Goal: Navigation & Orientation: Go to known website

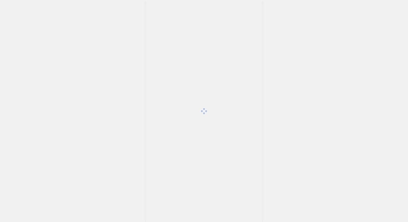
scroll to position [1416, 0]
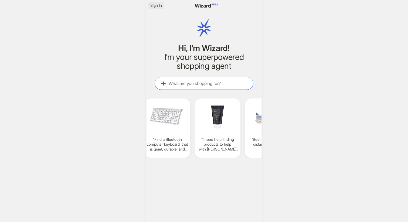
scroll to position [0, 404]
click at [157, 6] on span "Sign In" at bounding box center [156, 5] width 12 height 5
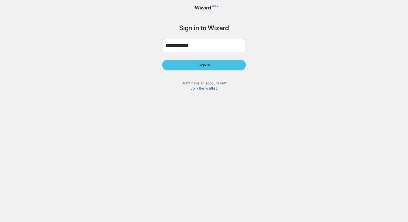
click at [203, 67] on span "Sign In" at bounding box center [204, 65] width 12 height 5
